Goal: Navigation & Orientation: Find specific page/section

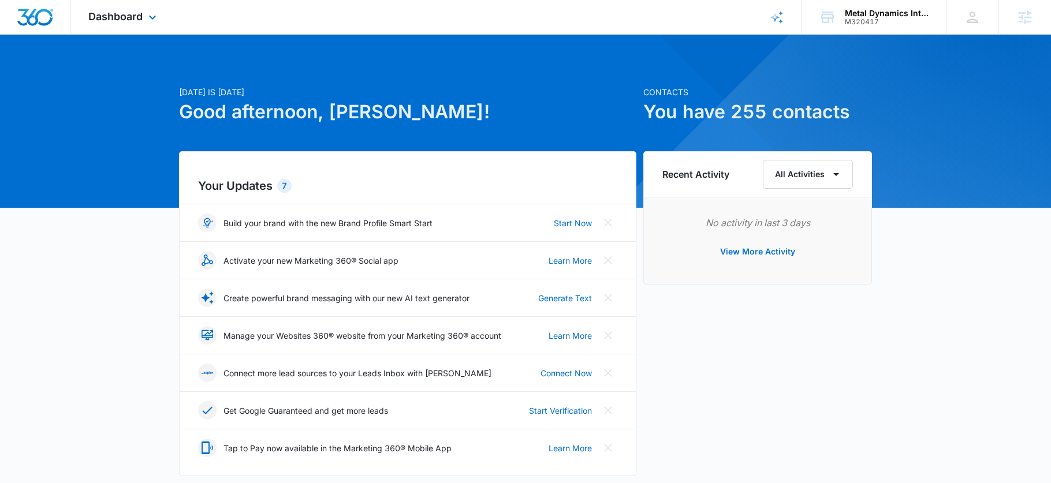
click at [143, 11] on div "Dashboard Apps Reputation CRM Email Social Payments POS Content Ads Intelligenc…" at bounding box center [124, 17] width 106 height 34
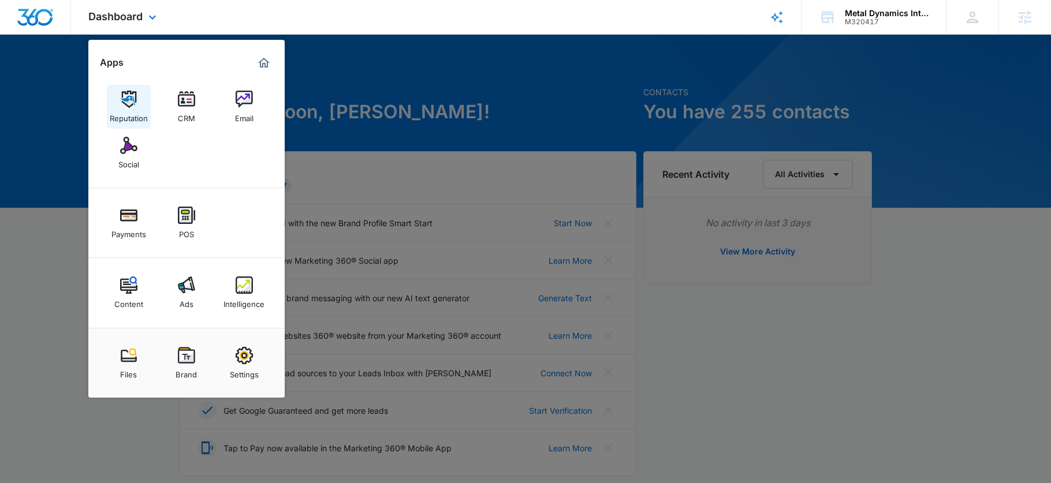
click at [122, 125] on link "Reputation" at bounding box center [129, 107] width 44 height 44
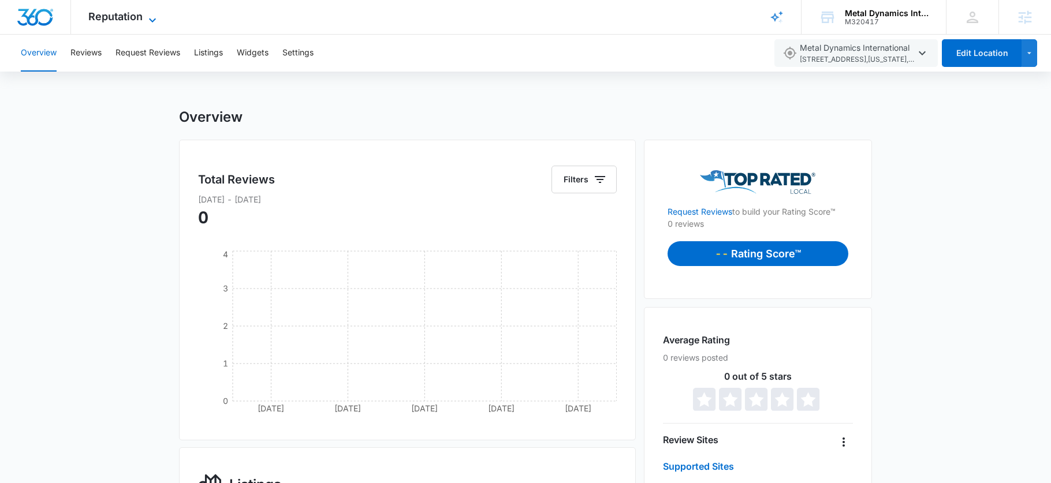
click at [111, 17] on span "Reputation" at bounding box center [115, 16] width 54 height 12
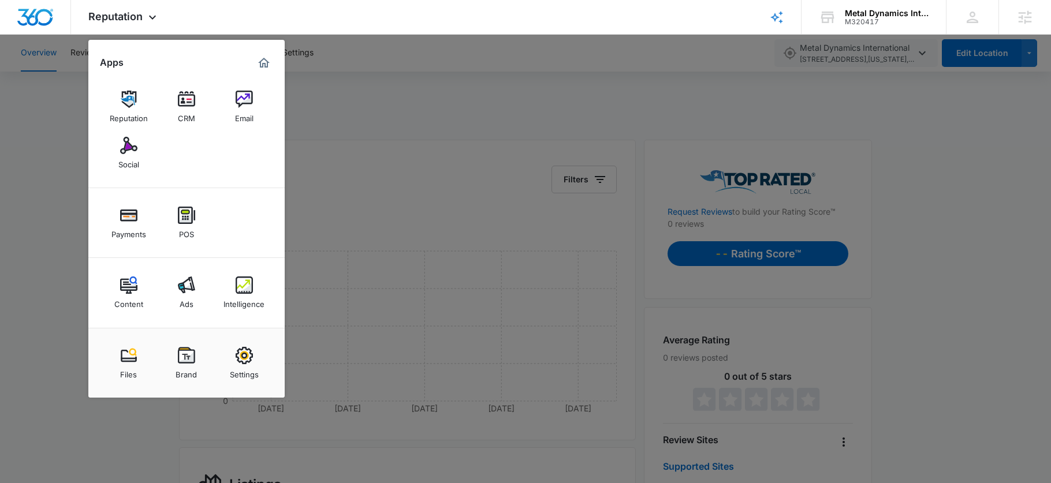
click at [130, 152] on img at bounding box center [128, 145] width 17 height 17
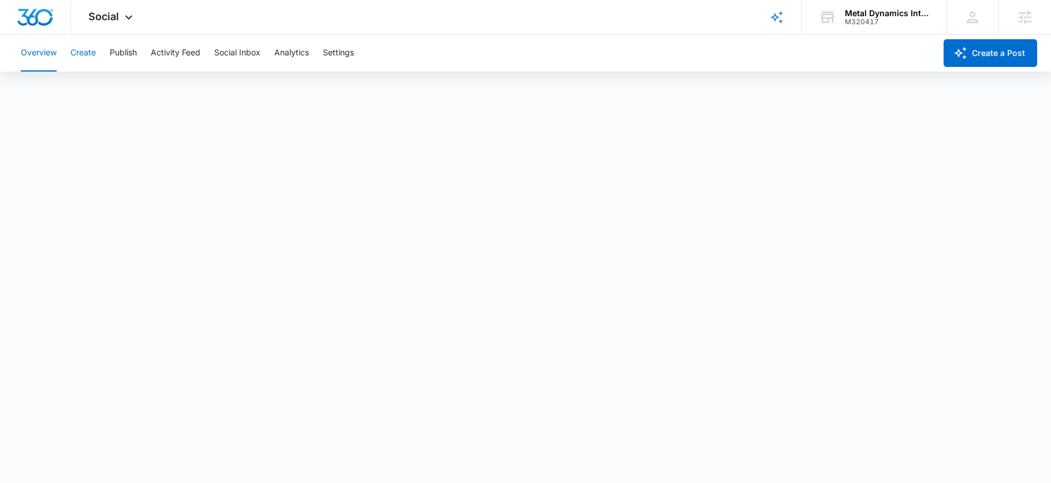
click at [76, 51] on button "Create" at bounding box center [82, 53] width 25 height 37
click at [122, 50] on button "Publish" at bounding box center [123, 53] width 27 height 37
click at [87, 58] on button "Create" at bounding box center [82, 53] width 25 height 37
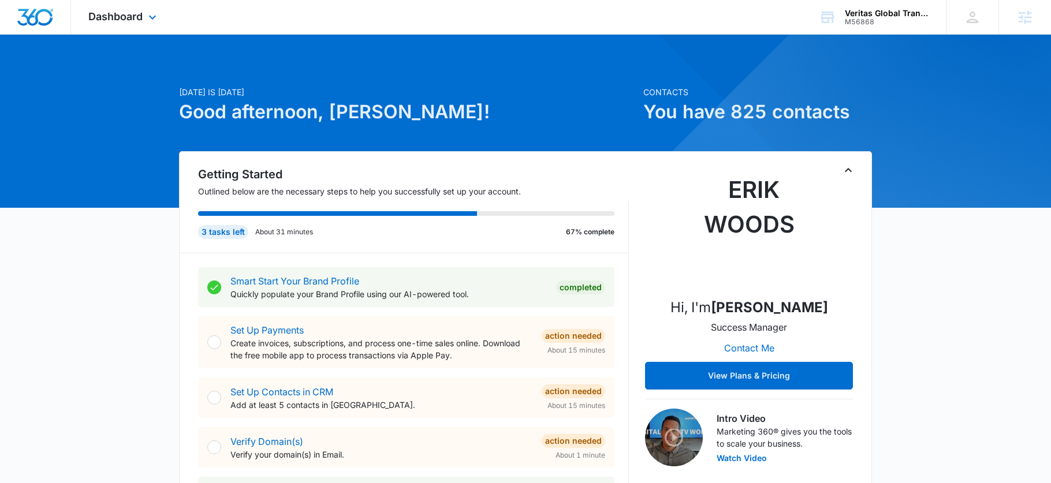
click at [131, 0] on div "Dashboard Apps Reputation Websites Forms CRM Email Social Payments POS Content …" at bounding box center [124, 17] width 106 height 34
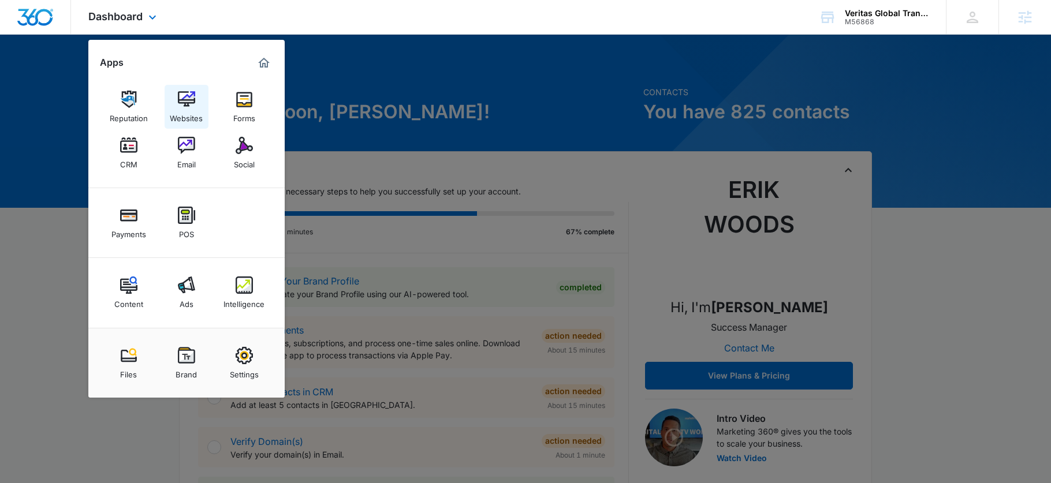
click at [193, 112] on div "Websites" at bounding box center [186, 115] width 33 height 15
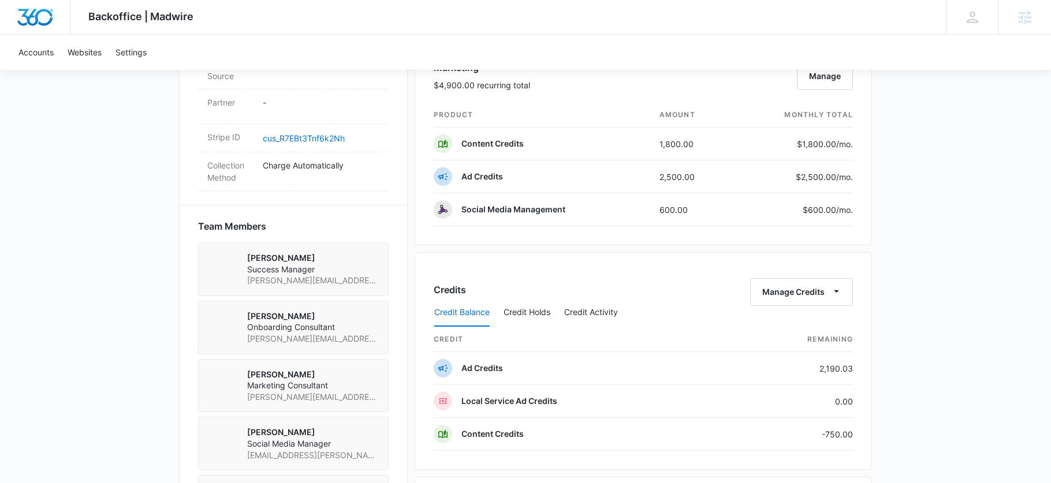
scroll to position [700, 0]
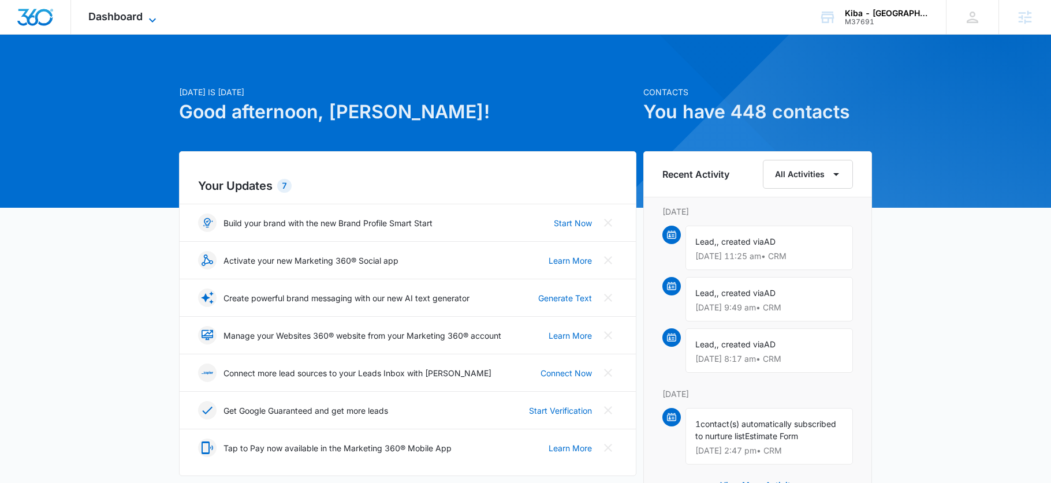
click at [116, 20] on span "Dashboard" at bounding box center [115, 16] width 54 height 12
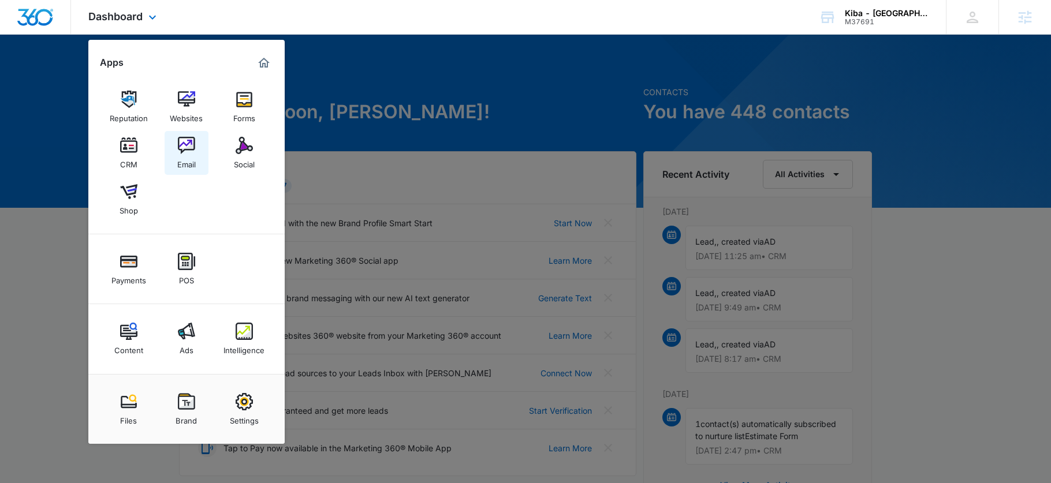
click at [185, 145] on img at bounding box center [186, 145] width 17 height 17
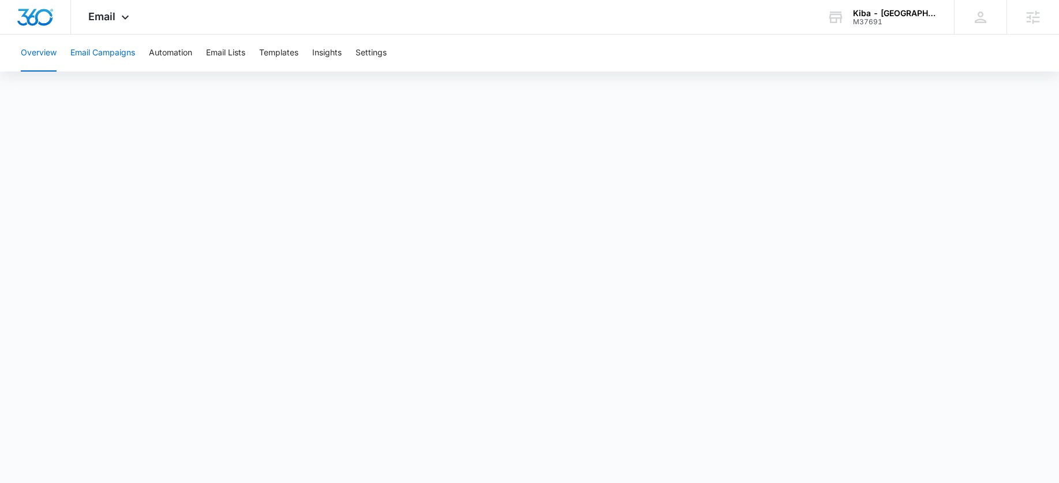
click at [111, 58] on button "Email Campaigns" at bounding box center [102, 53] width 65 height 37
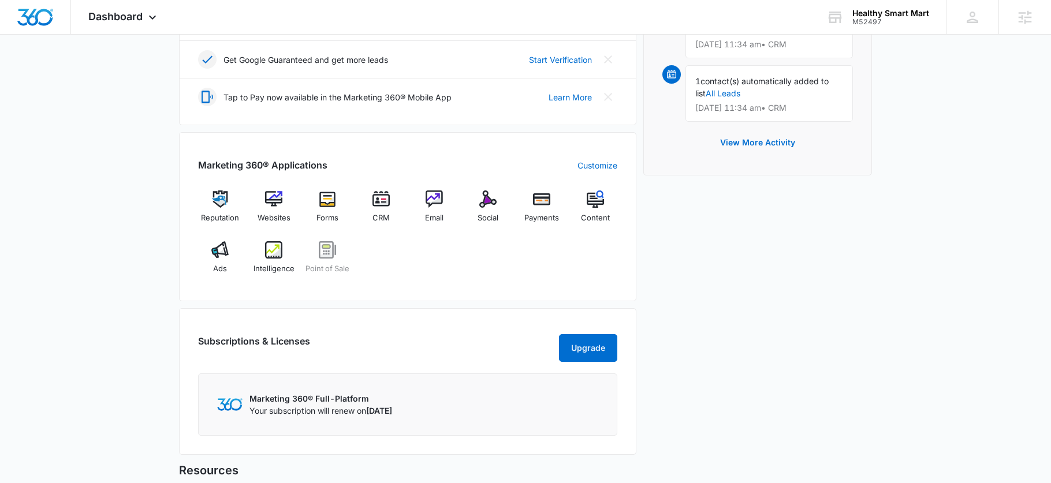
scroll to position [292, 0]
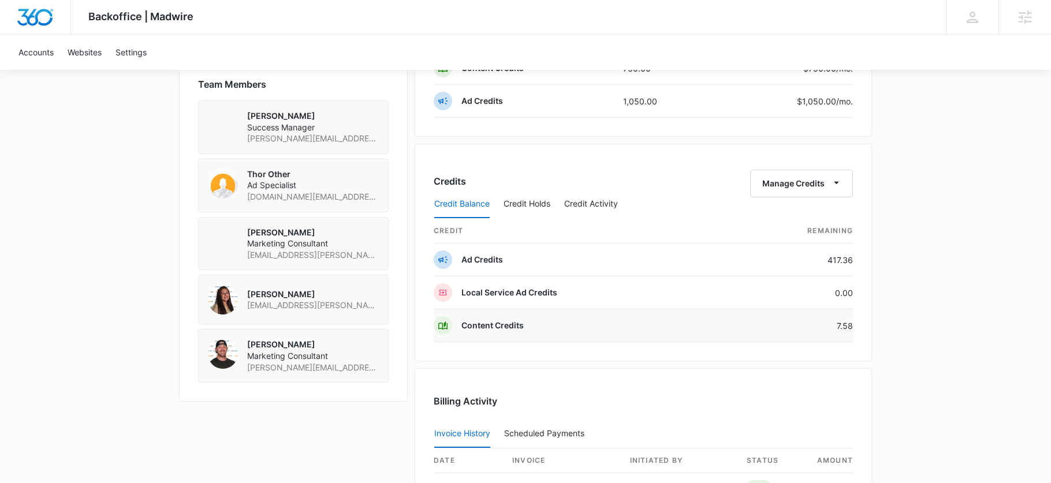
scroll to position [849, 0]
click at [841, 328] on td "7.58" at bounding box center [791, 327] width 122 height 33
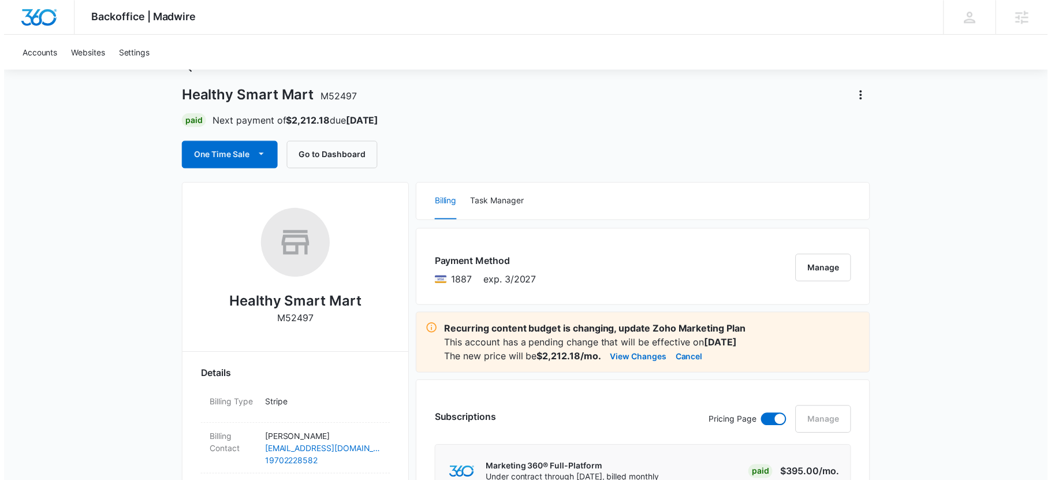
scroll to position [0, 0]
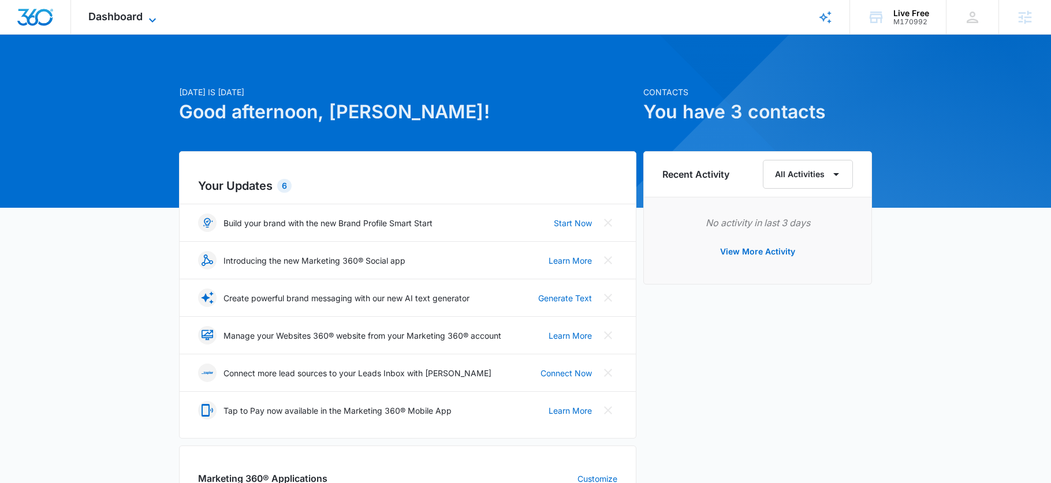
click at [133, 14] on span "Dashboard" at bounding box center [115, 16] width 54 height 12
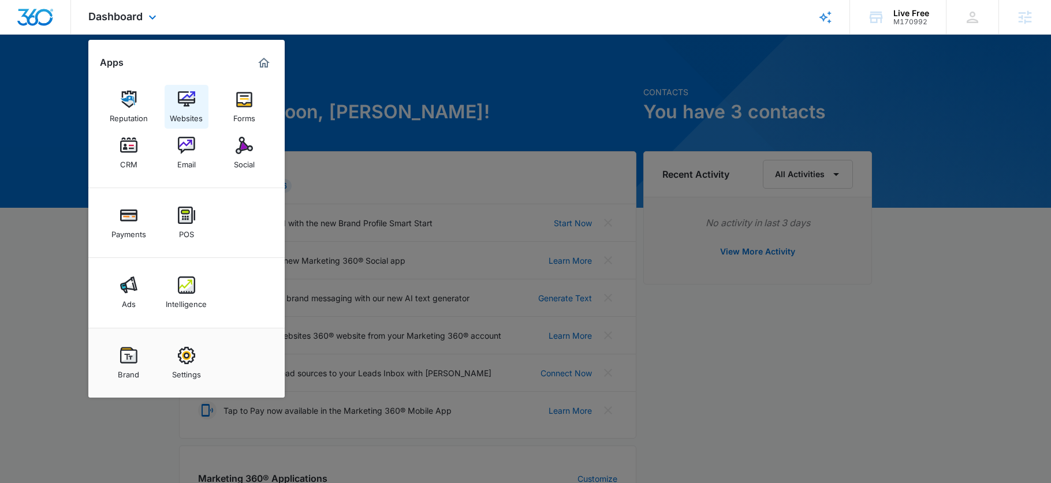
click at [188, 110] on div "Websites" at bounding box center [186, 115] width 33 height 15
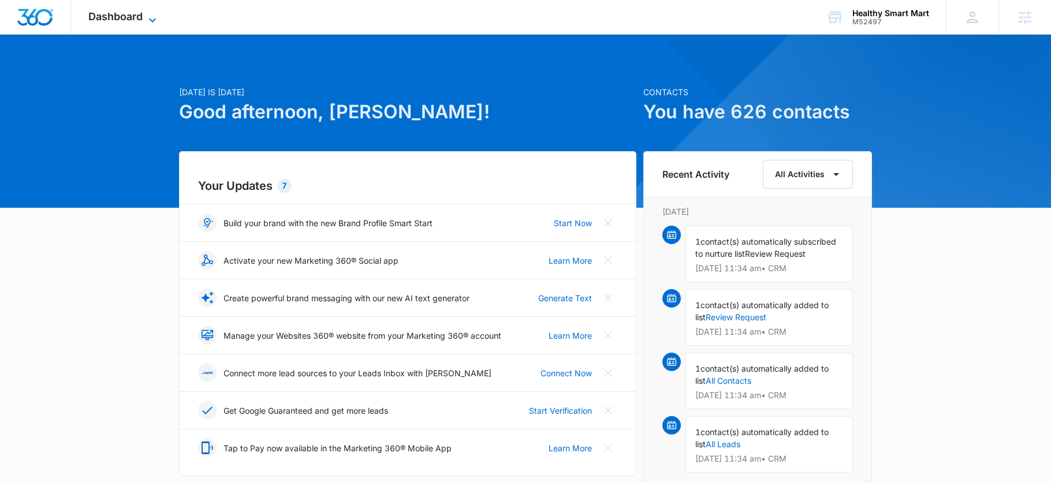
click at [145, 20] on icon at bounding box center [152, 20] width 14 height 14
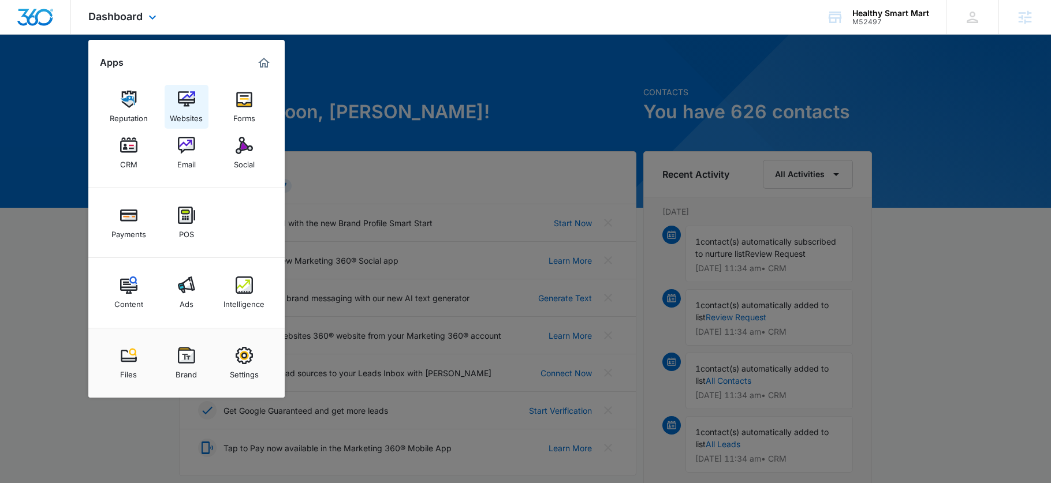
click at [173, 104] on link "Websites" at bounding box center [187, 107] width 44 height 44
